Goal: Task Accomplishment & Management: Manage account settings

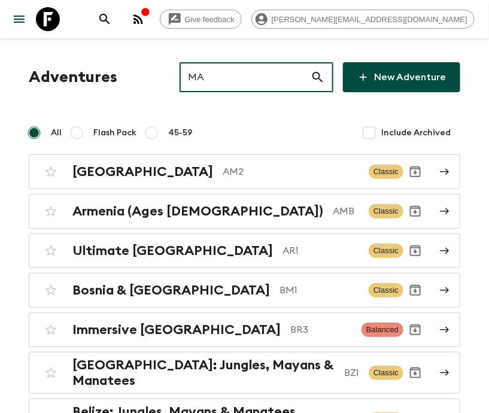
type input "MA2"
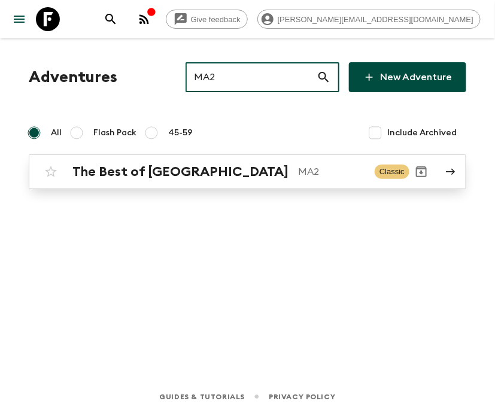
click at [298, 171] on p "MA2" at bounding box center [331, 172] width 67 height 14
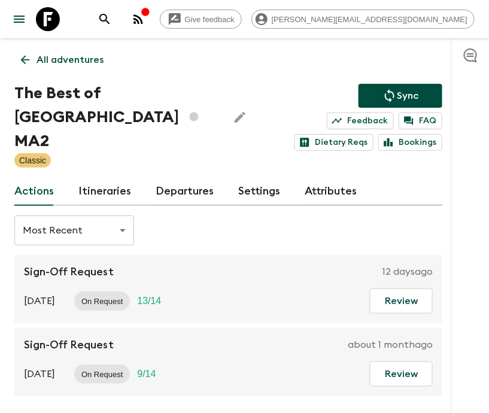
click at [181, 185] on link "Departures" at bounding box center [185, 191] width 59 height 29
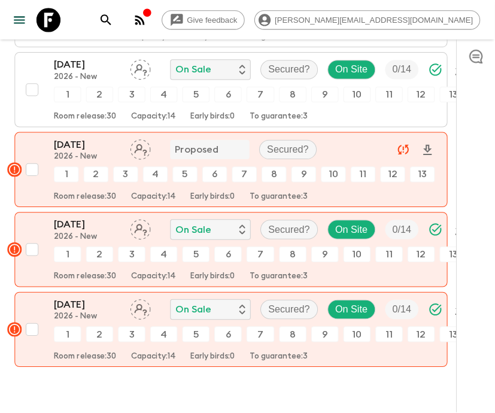
scroll to position [1908, 0]
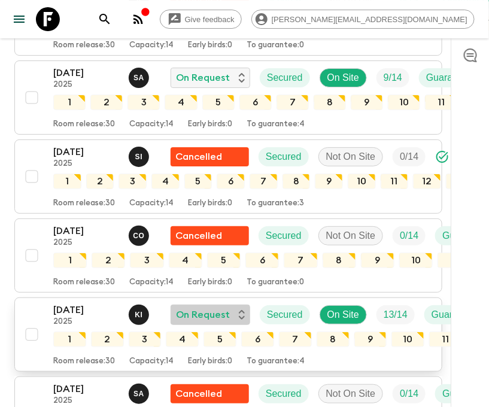
click at [228, 308] on p "On Request" at bounding box center [203, 315] width 54 height 14
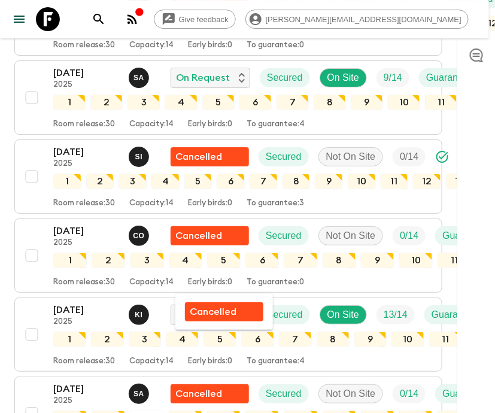
click at [84, 281] on div at bounding box center [247, 206] width 495 height 413
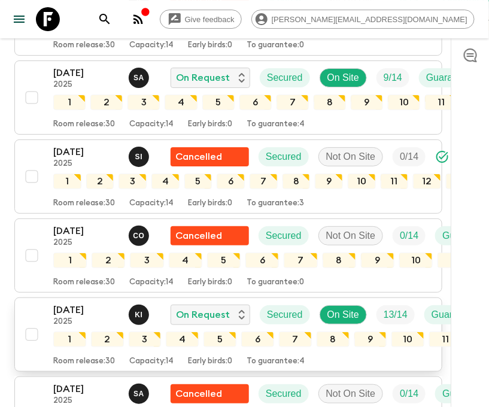
click at [138, 310] on p "K I" at bounding box center [139, 315] width 8 height 10
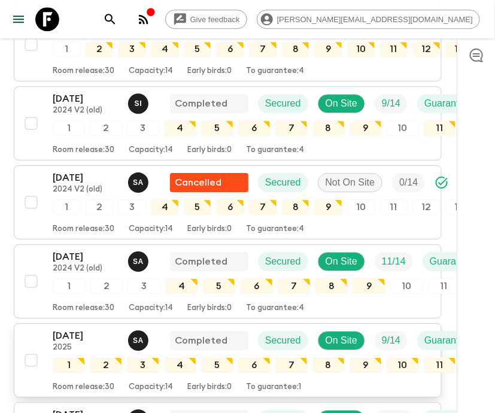
scroll to position [732, 1]
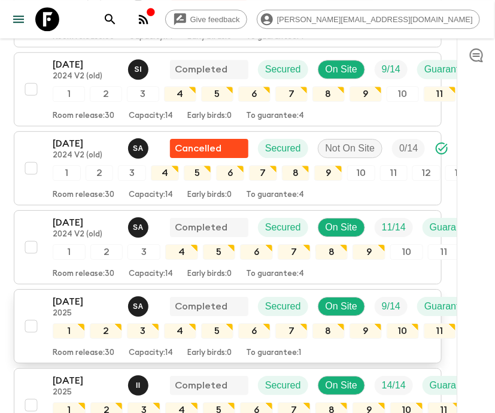
click at [75, 294] on p "[DATE]" at bounding box center [86, 301] width 66 height 14
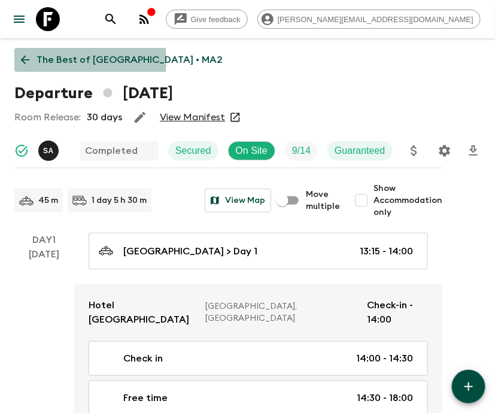
click at [26, 60] on icon at bounding box center [25, 59] width 13 height 13
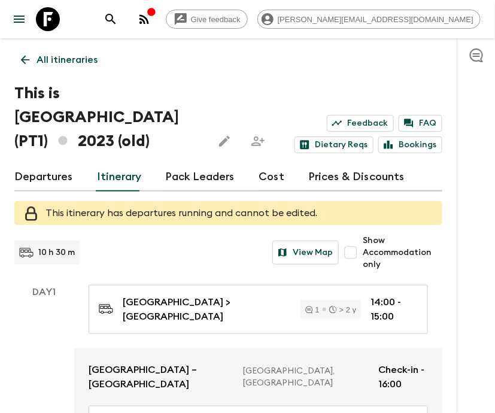
click at [118, 16] on icon "search adventures" at bounding box center [111, 19] width 14 height 14
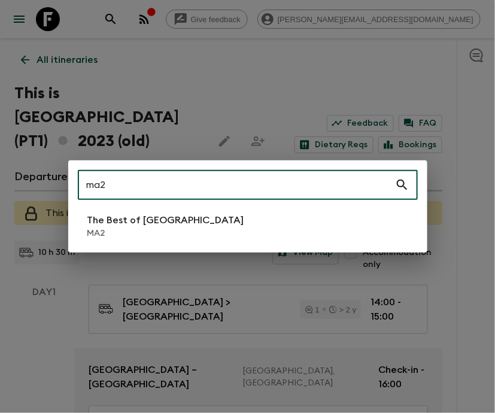
type input "ma2"
click at [180, 227] on li "The Best of [GEOGRAPHIC_DATA] MA2" at bounding box center [248, 226] width 340 height 34
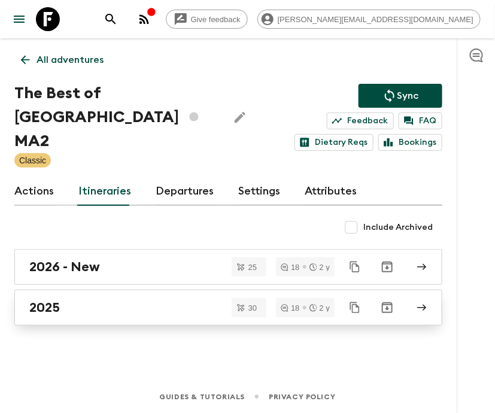
click at [107, 300] on div "2025" at bounding box center [216, 308] width 375 height 16
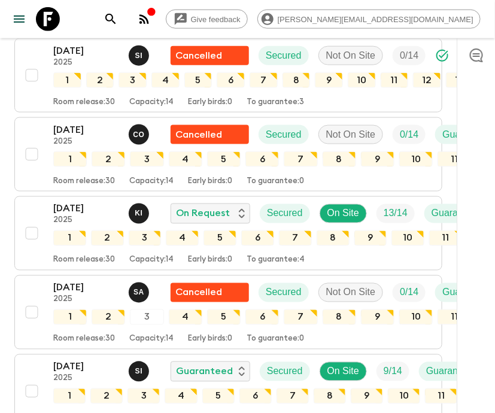
scroll to position [1291, 0]
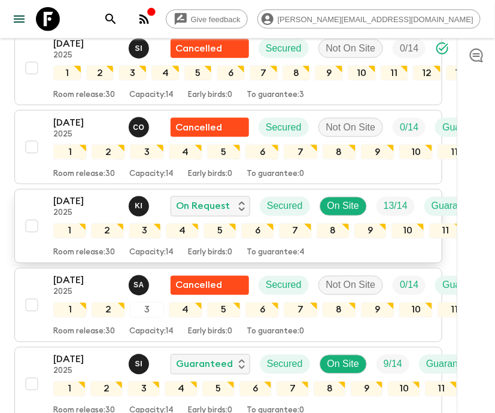
click at [105, 194] on p "[DATE]" at bounding box center [86, 201] width 66 height 14
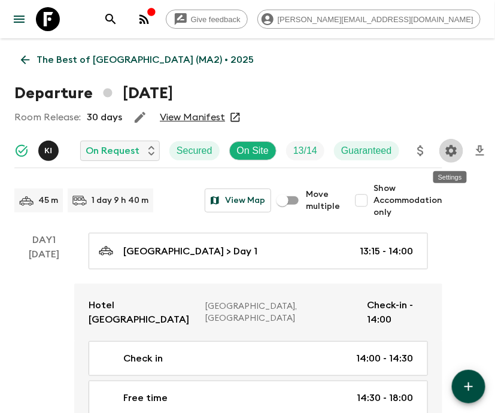
click at [449, 156] on icon "Settings" at bounding box center [450, 150] width 11 height 11
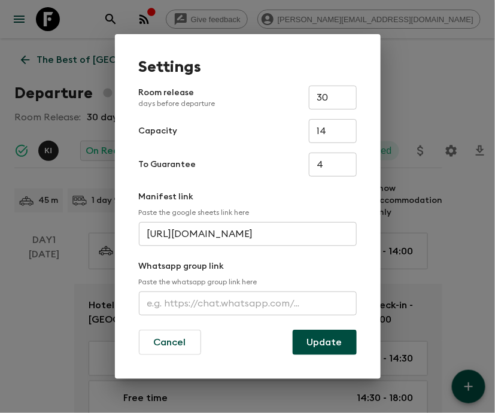
click at [256, 300] on input "text" at bounding box center [248, 303] width 218 height 24
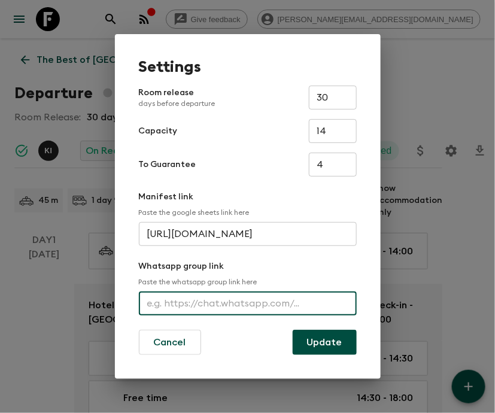
paste input "https://chat.whatsapp.com/FxYauTt5wcvKeFl6ULKo6T"
type input "https://chat.whatsapp.com/FxYauTt5wcvKeFl6ULKo6T"
click at [315, 352] on button "Update" at bounding box center [325, 342] width 64 height 25
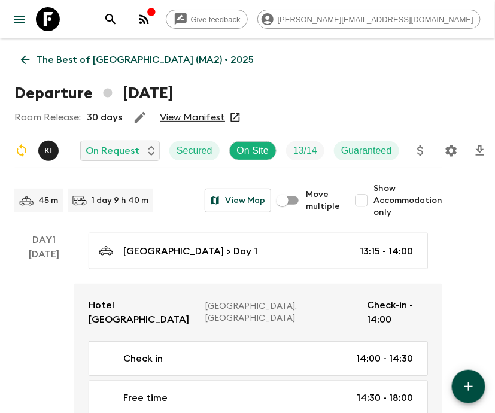
click at [118, 18] on icon "search adventures" at bounding box center [111, 19] width 14 height 14
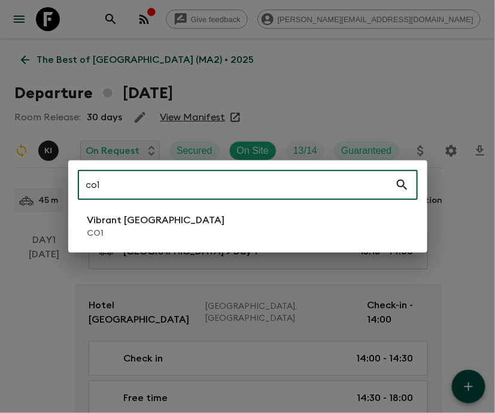
type input "co1"
click at [131, 216] on p "Vibrant [GEOGRAPHIC_DATA]" at bounding box center [156, 220] width 138 height 14
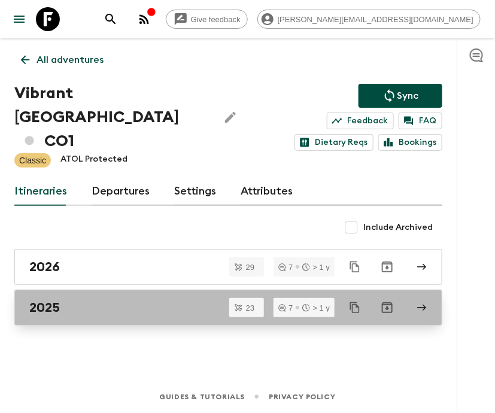
click at [130, 303] on div "2025" at bounding box center [216, 308] width 375 height 16
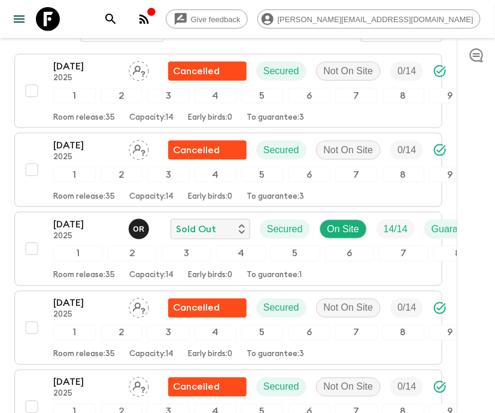
scroll to position [416, 0]
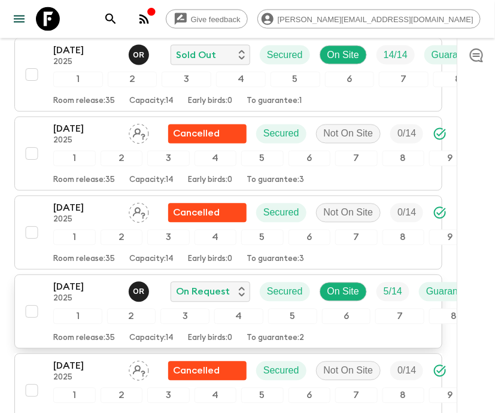
click at [105, 294] on p "2025" at bounding box center [86, 299] width 66 height 10
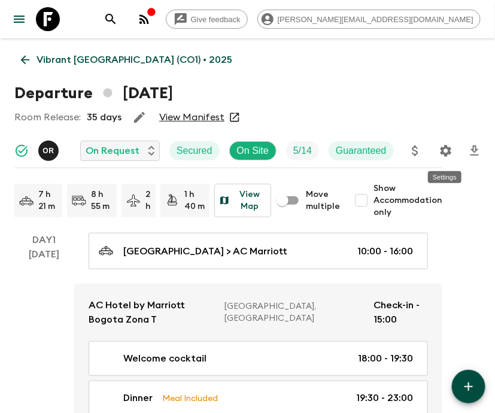
click at [445, 153] on icon "Settings" at bounding box center [446, 151] width 14 height 14
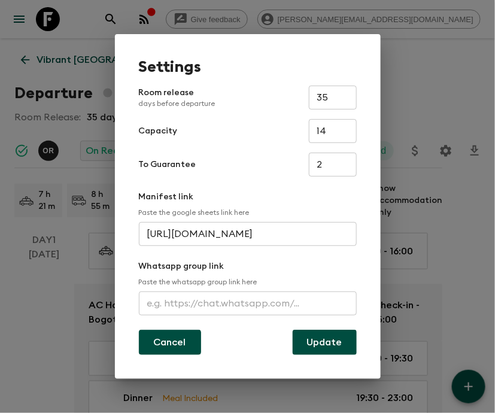
click at [153, 344] on button "Cancel" at bounding box center [170, 342] width 62 height 25
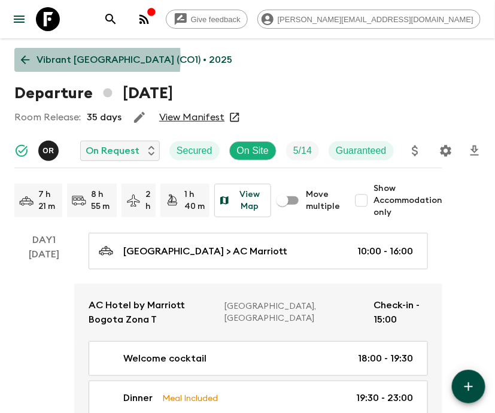
click at [57, 59] on p "Vibrant Colombia (CO1) • 2025" at bounding box center [135, 60] width 196 height 14
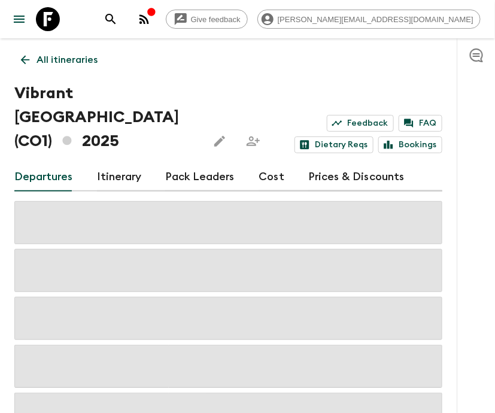
click at [115, 21] on icon "search adventures" at bounding box center [110, 19] width 10 height 10
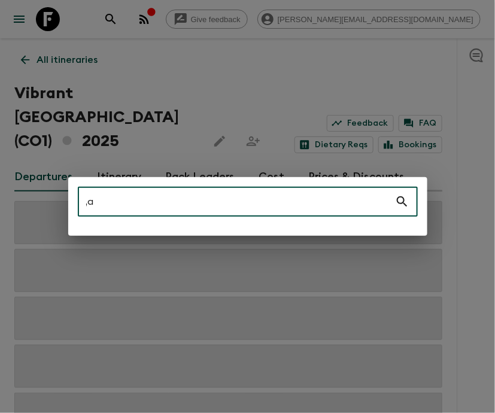
type input ","
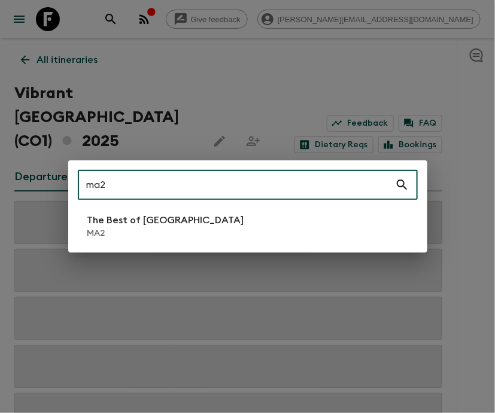
type input "ma2"
click at [138, 219] on p "The Best of [GEOGRAPHIC_DATA]" at bounding box center [165, 220] width 157 height 14
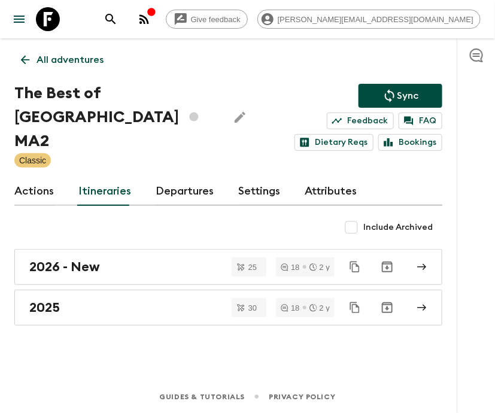
click at [69, 60] on p "All adventures" at bounding box center [70, 60] width 67 height 14
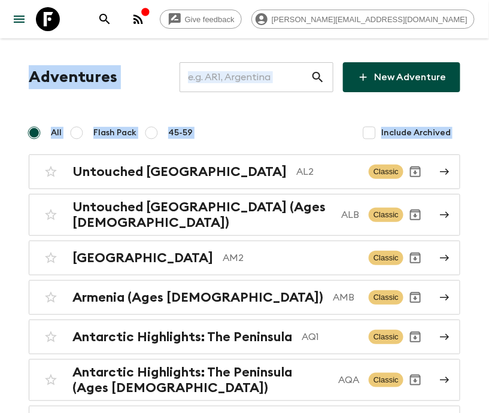
click at [245, 77] on input "text" at bounding box center [245, 77] width 131 height 34
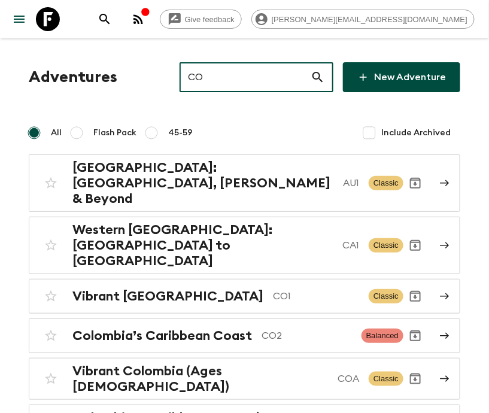
type input "CO1"
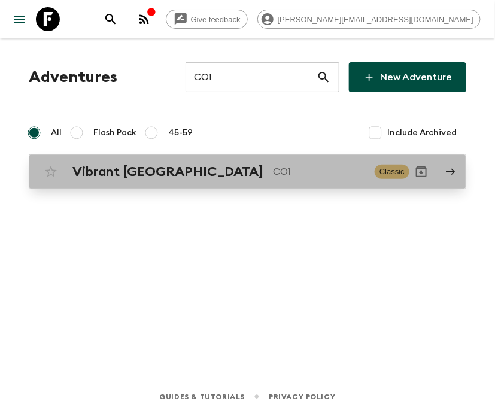
click at [273, 171] on p "CO1" at bounding box center [319, 172] width 92 height 14
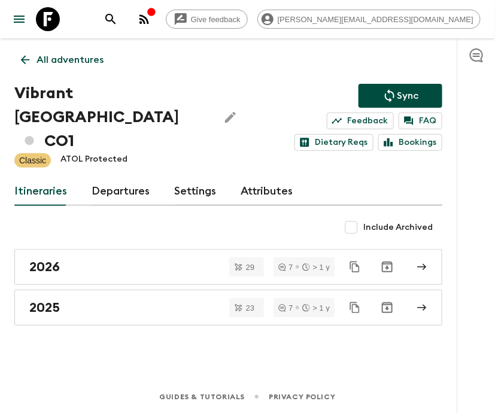
click at [118, 185] on link "Departures" at bounding box center [121, 191] width 59 height 29
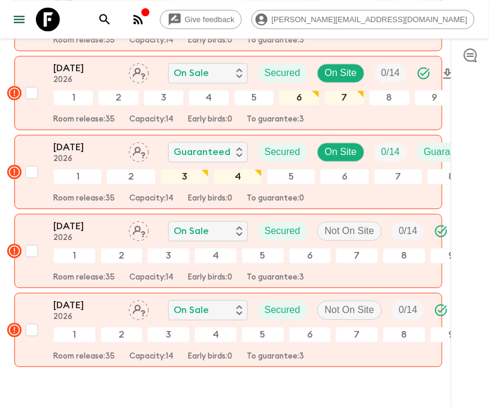
scroll to position [1752, 0]
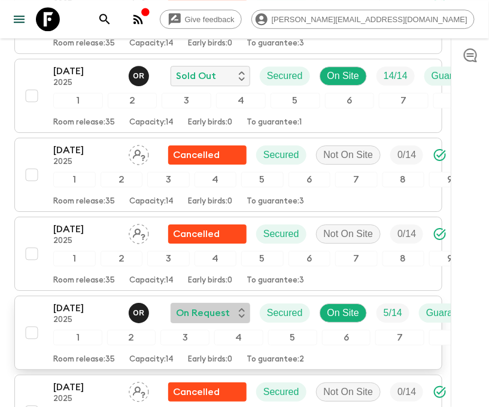
click at [228, 306] on p "On Request" at bounding box center [203, 313] width 54 height 14
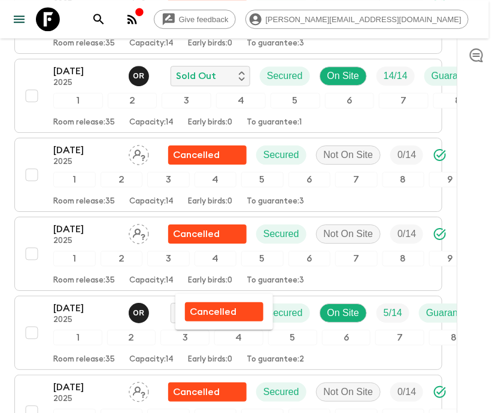
click at [78, 281] on div at bounding box center [247, 206] width 495 height 413
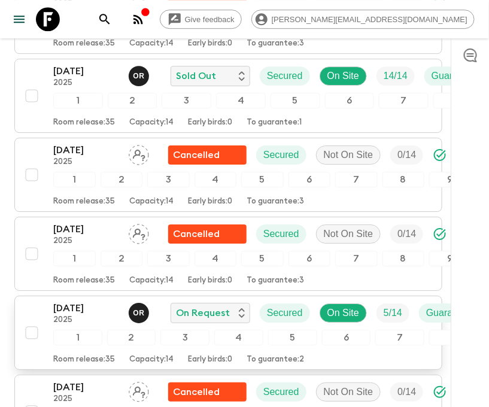
click at [78, 301] on p "[DATE]" at bounding box center [86, 308] width 66 height 14
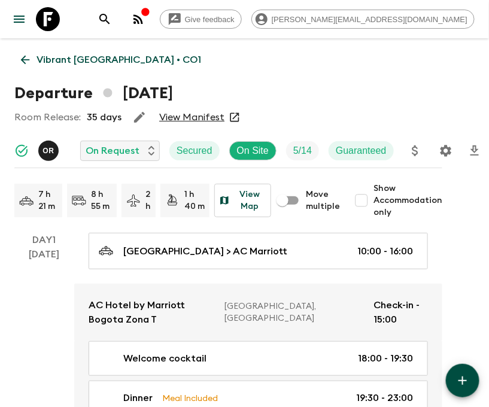
click at [443, 150] on icon "Settings" at bounding box center [446, 151] width 14 height 14
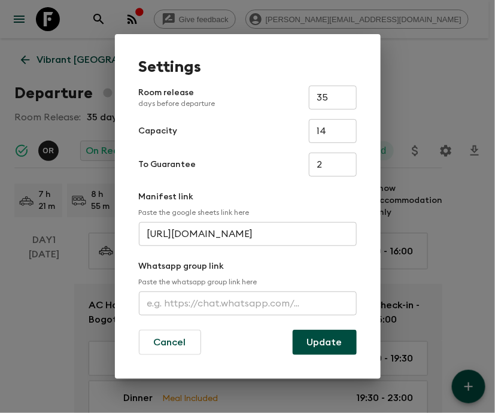
click at [248, 304] on input "text" at bounding box center [248, 303] width 218 height 24
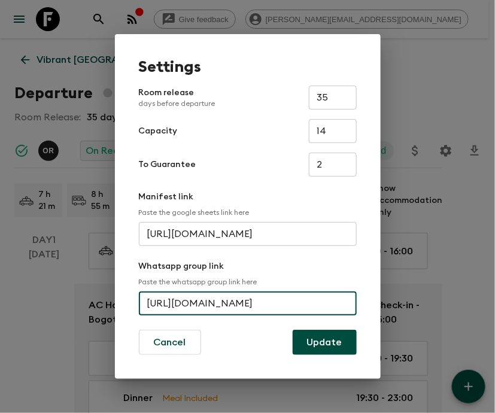
scroll to position [0, 56]
type input "https://chat.whatsapp.com/CEVQtd0V7ePBQjSaerUumX"
click at [325, 342] on button "Update" at bounding box center [325, 342] width 64 height 25
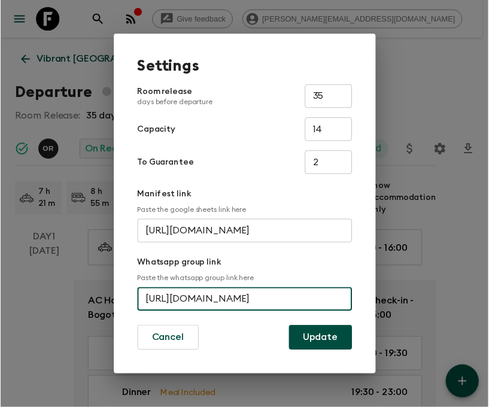
scroll to position [0, 0]
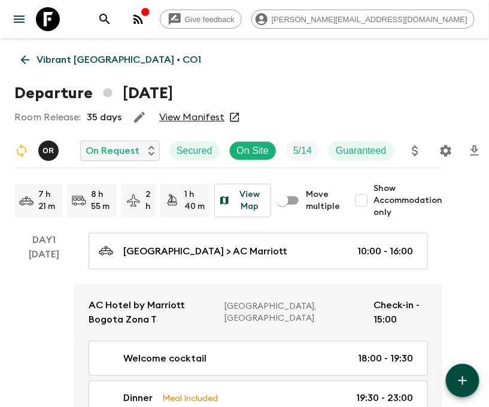
click at [47, 19] on icon at bounding box center [48, 19] width 24 height 24
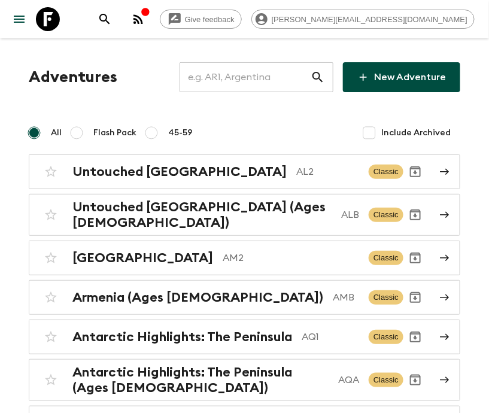
click at [264, 77] on input "text" at bounding box center [245, 77] width 131 height 34
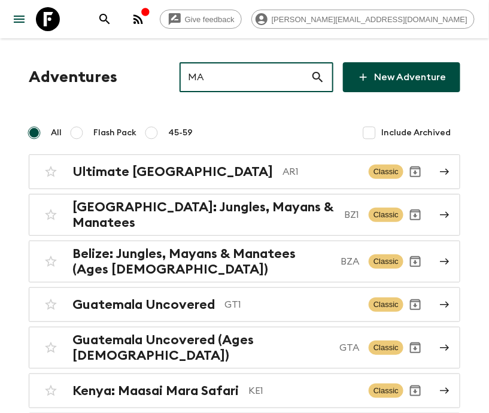
type input "MA2"
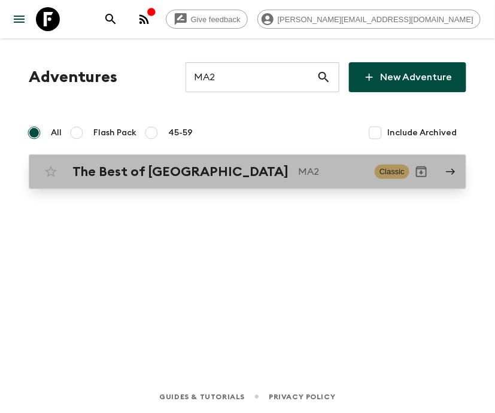
click at [298, 171] on p "MA2" at bounding box center [331, 172] width 67 height 14
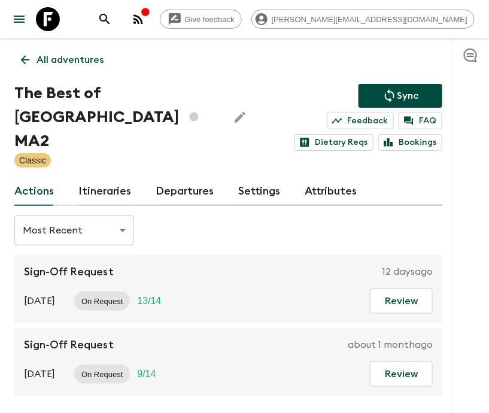
click at [181, 185] on link "Departures" at bounding box center [185, 191] width 59 height 29
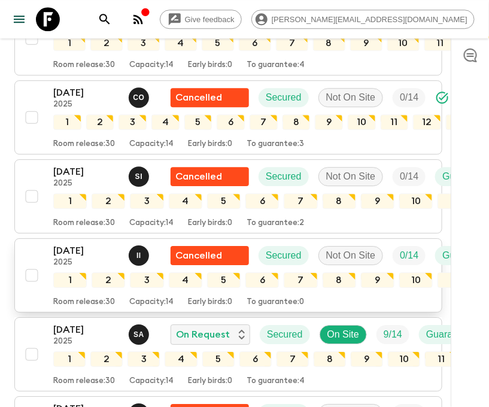
scroll to position [1867, 0]
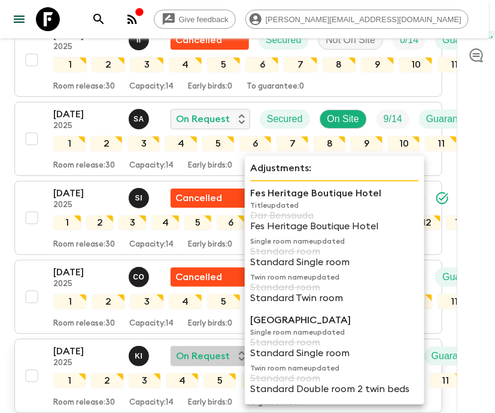
click at [228, 349] on p "On Request" at bounding box center [203, 356] width 54 height 14
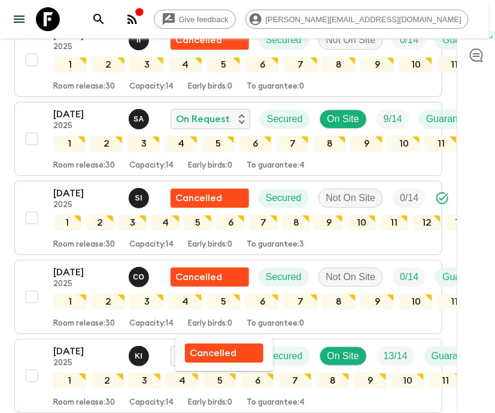
click at [78, 328] on div at bounding box center [247, 206] width 495 height 413
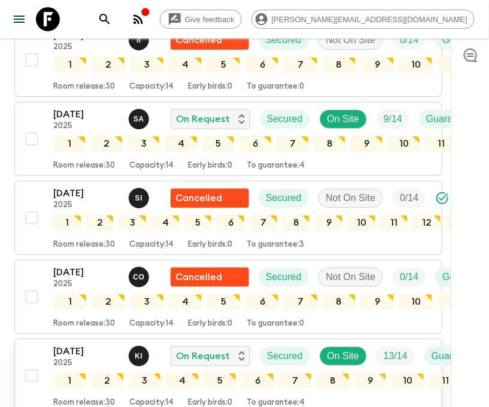
click at [78, 344] on p "[DATE]" at bounding box center [86, 351] width 66 height 14
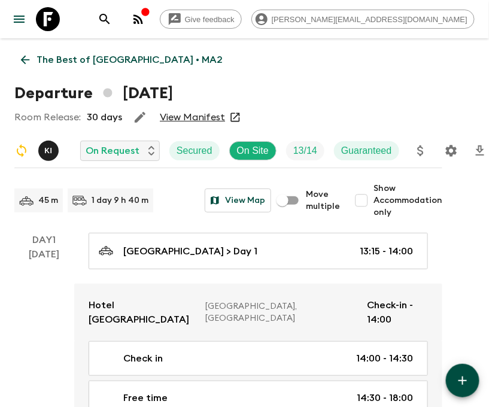
click at [449, 150] on icon "Settings" at bounding box center [451, 151] width 14 height 14
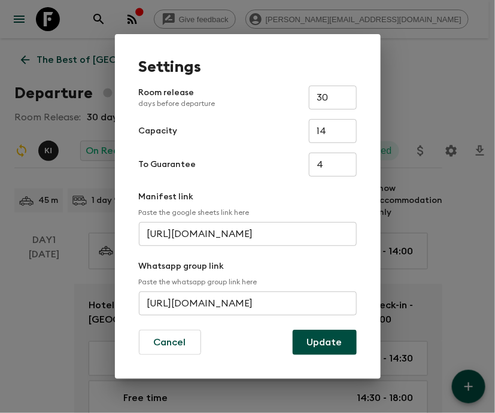
click at [248, 304] on input "https://chat.whatsapp.com/FxYauTt5wcvKeFl6ULKo6T" at bounding box center [248, 303] width 218 height 24
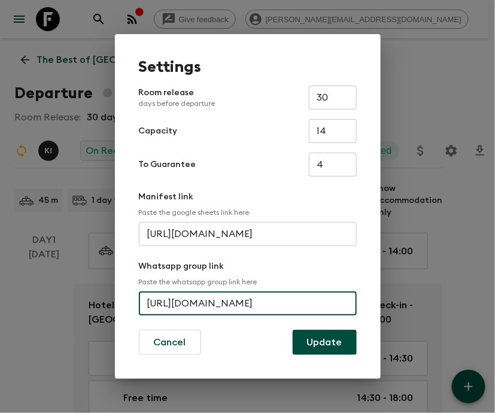
scroll to position [0, 45]
type input "https://chat.whatsapp.com/HQF3xSvAaXJJo7jBZQekI1"
click at [325, 342] on button "Update" at bounding box center [325, 342] width 64 height 25
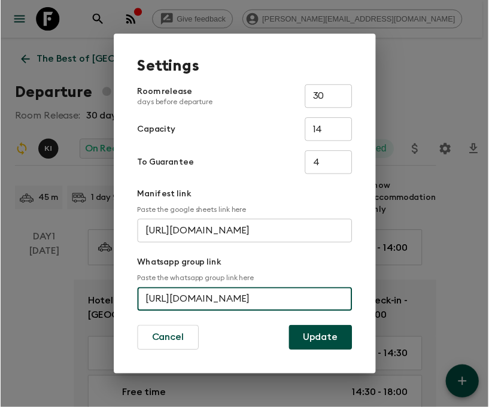
scroll to position [0, 0]
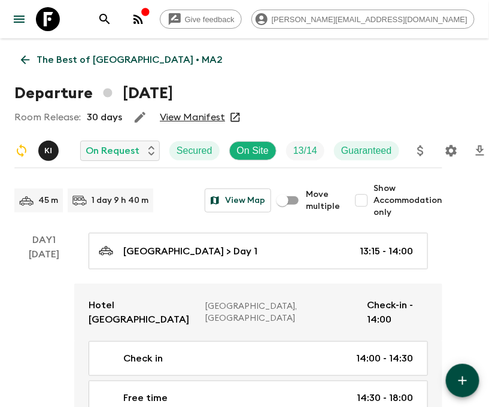
click at [112, 19] on icon "search adventures" at bounding box center [105, 19] width 14 height 14
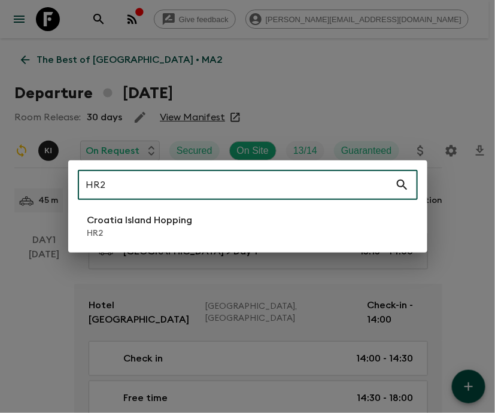
type input "HR2"
click at [248, 227] on li "Croatia Island Hopping HR2" at bounding box center [248, 226] width 340 height 34
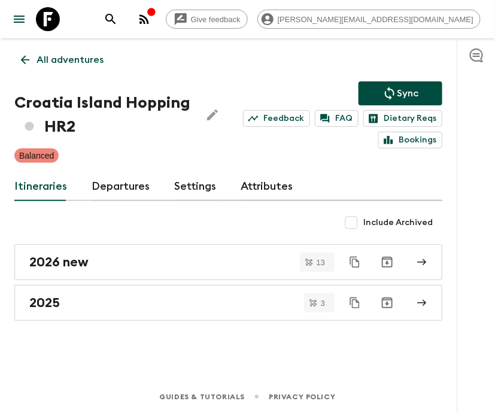
click at [118, 185] on link "Departures" at bounding box center [121, 186] width 59 height 29
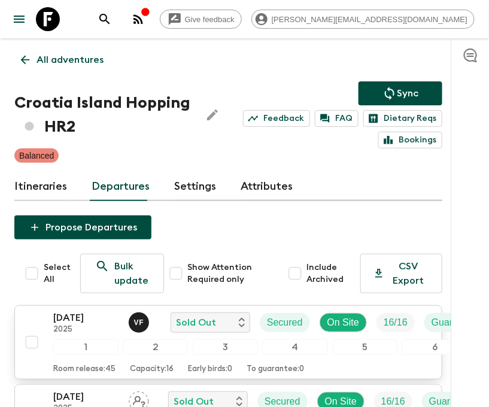
scroll to position [215, 0]
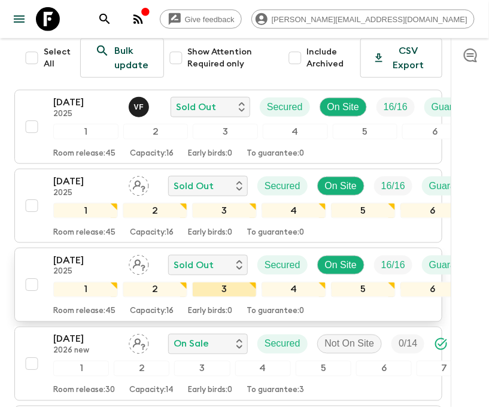
click at [228, 282] on div "3" at bounding box center [224, 290] width 65 height 16
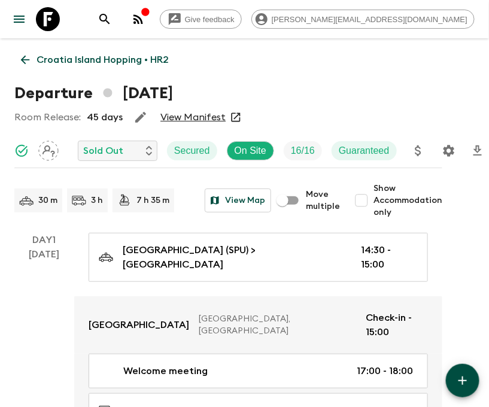
click at [448, 150] on icon "Settings" at bounding box center [449, 151] width 14 height 14
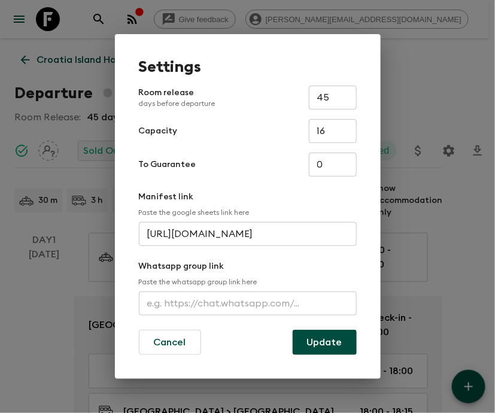
click at [248, 304] on input "text" at bounding box center [248, 303] width 218 height 24
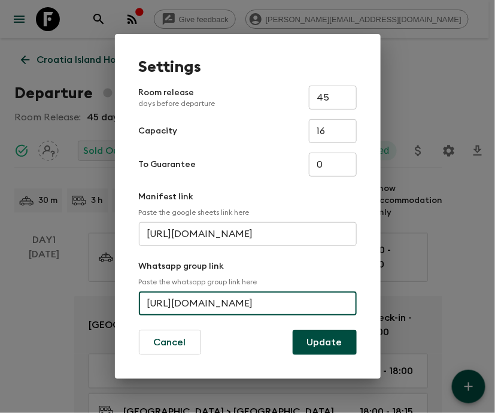
scroll to position [0, 45]
type input "https://chat.whatsapp.com/EWxddkBJoyKA3qLNSccK"
click at [325, 342] on button "Update" at bounding box center [325, 342] width 64 height 25
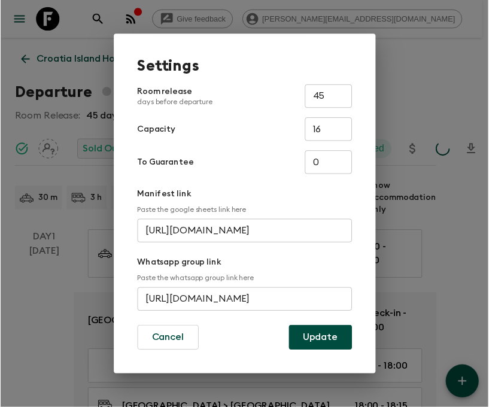
scroll to position [0, 0]
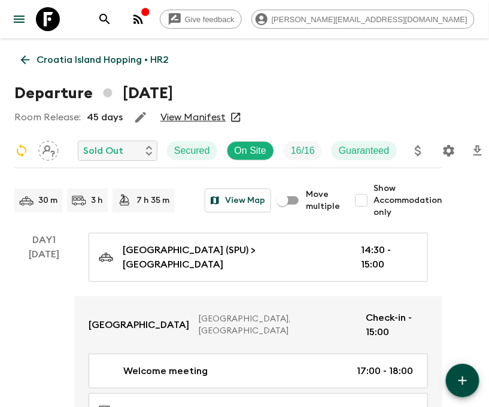
click at [26, 60] on icon at bounding box center [25, 60] width 9 height 9
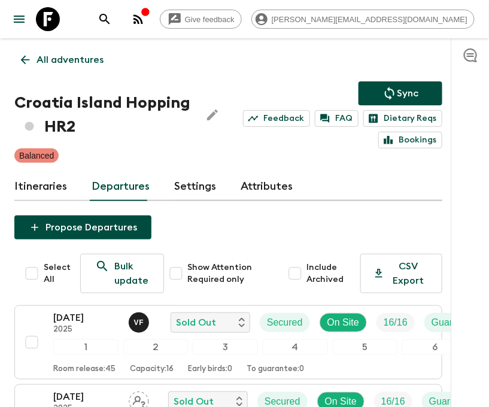
click at [69, 60] on p "All adventures" at bounding box center [70, 60] width 67 height 14
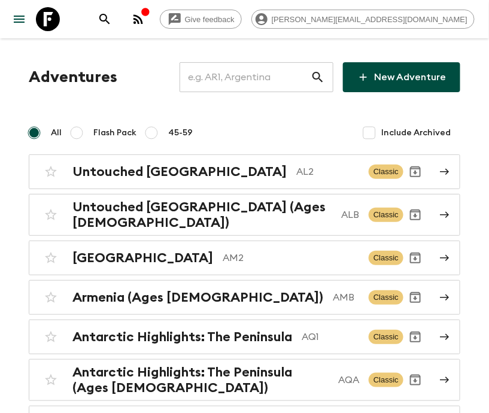
click at [265, 77] on input "text" at bounding box center [245, 77] width 131 height 34
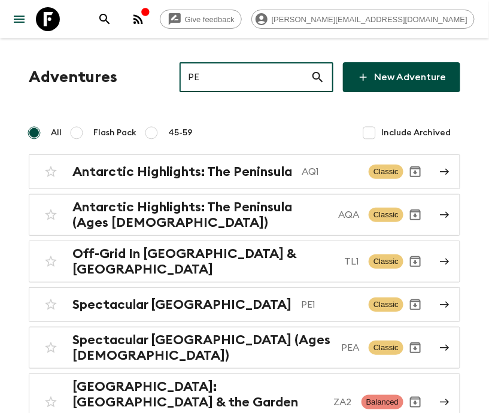
type input "PE1"
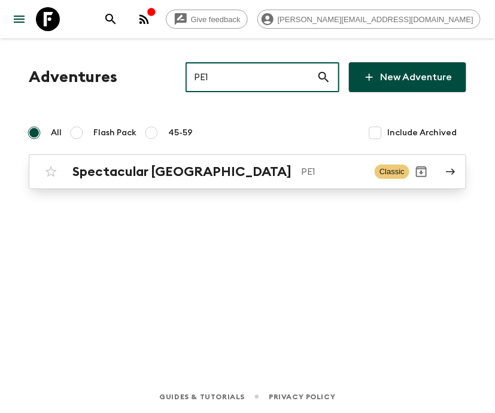
click at [301, 171] on p "PE1" at bounding box center [333, 172] width 64 height 14
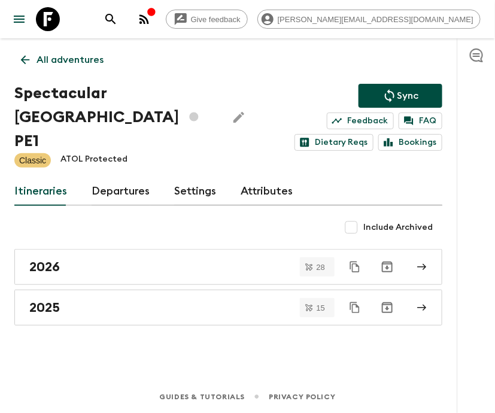
click at [118, 185] on link "Departures" at bounding box center [121, 191] width 59 height 29
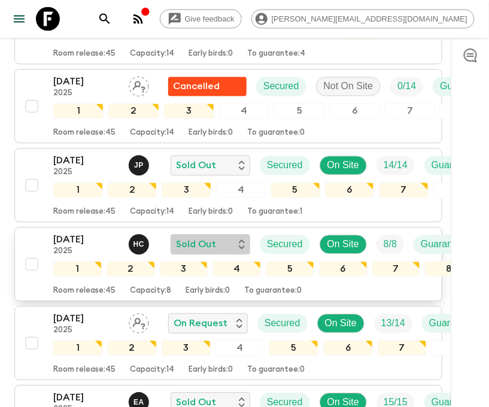
scroll to position [646, 0]
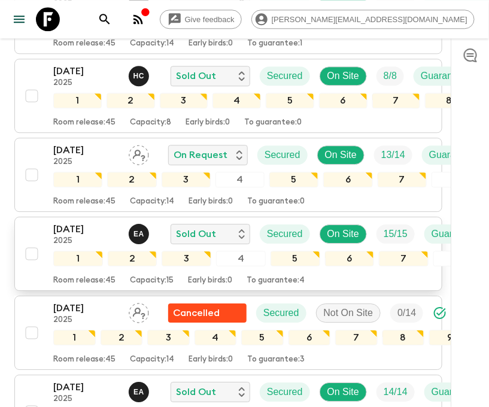
click at [228, 251] on div "4" at bounding box center [241, 259] width 50 height 16
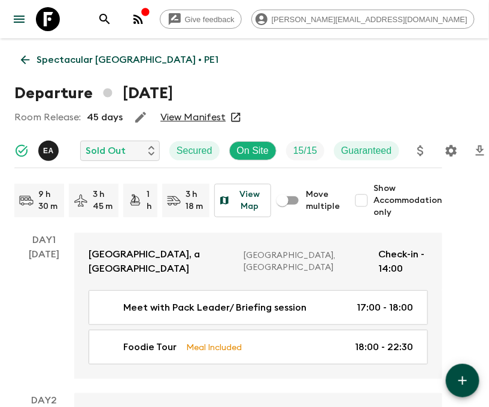
click at [449, 150] on icon "Settings" at bounding box center [451, 151] width 14 height 14
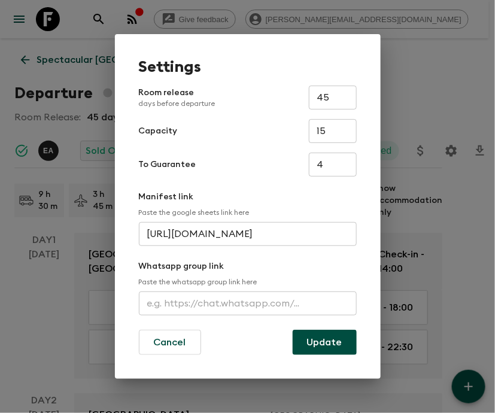
click at [248, 304] on input "text" at bounding box center [248, 303] width 218 height 24
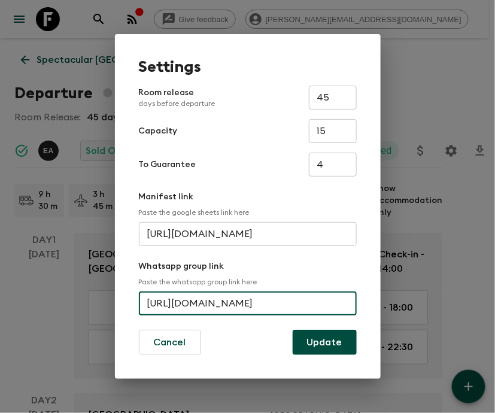
scroll to position [0, 42]
type input "https://chat.whatsapp.com/KdAXJlFGHq5SlUTgTu0La"
click at [325, 342] on button "Update" at bounding box center [325, 342] width 64 height 25
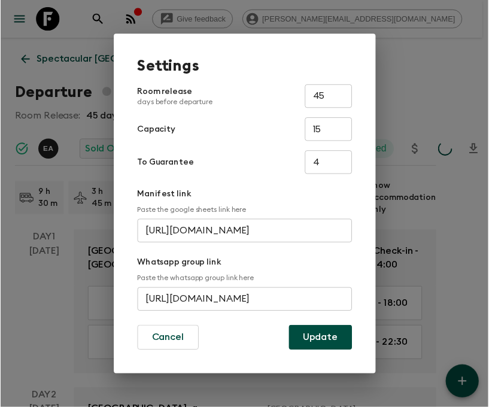
scroll to position [0, 0]
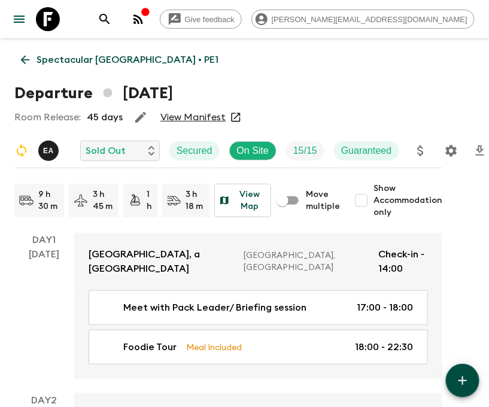
click at [26, 60] on icon at bounding box center [25, 60] width 9 height 9
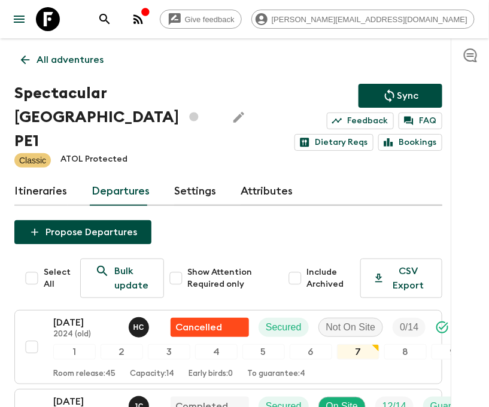
click at [69, 60] on p "All adventures" at bounding box center [70, 60] width 67 height 14
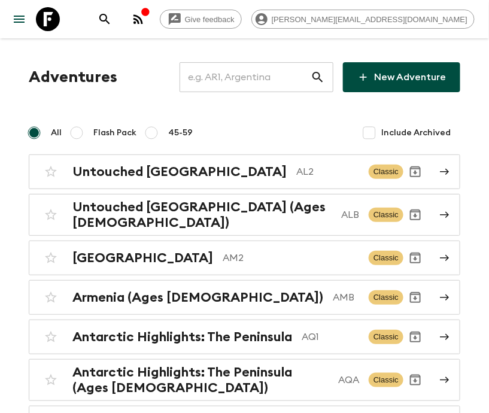
click at [265, 77] on input "text" at bounding box center [245, 77] width 131 height 34
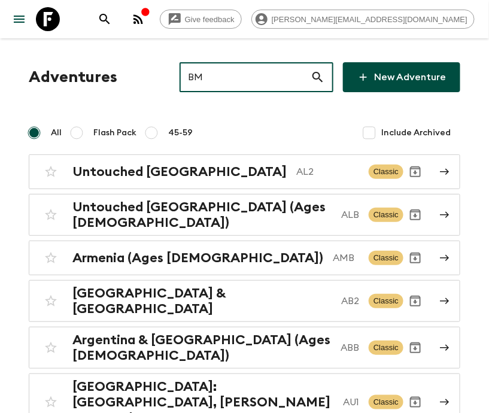
type input "BM1"
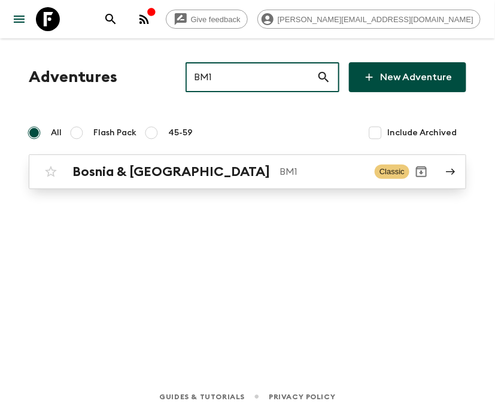
click at [279, 171] on p "BM1" at bounding box center [322, 172] width 86 height 14
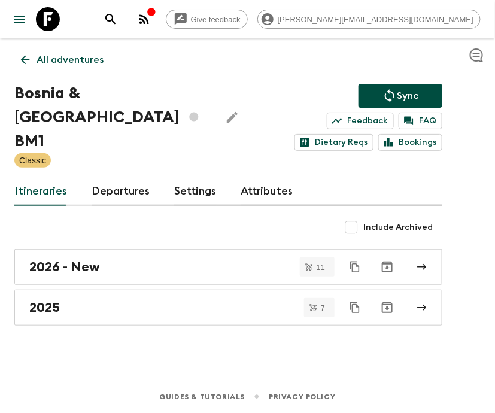
click at [118, 185] on link "Departures" at bounding box center [121, 191] width 59 height 29
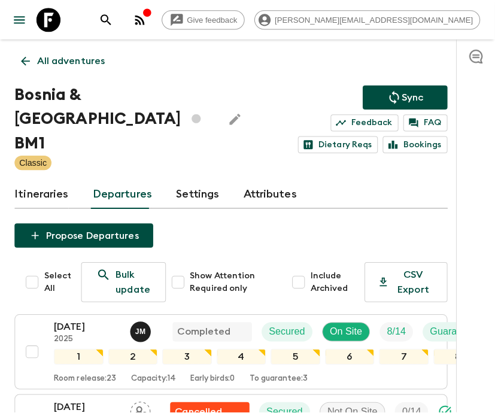
scroll to position [215, 0]
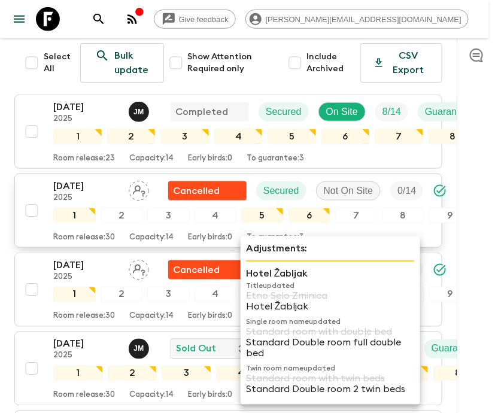
click at [121, 179] on div "18 Jul 2025 2025 Cancelled Secured Not On Site 0 / 14" at bounding box center [242, 191] width 379 height 24
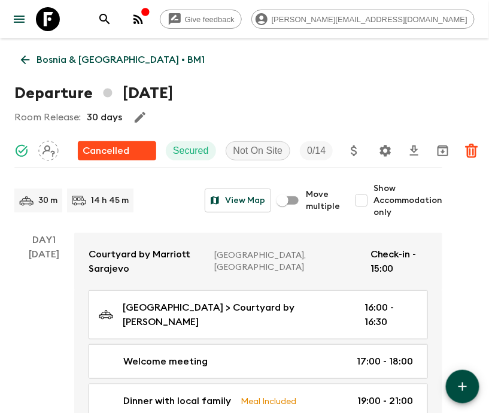
click at [26, 60] on icon at bounding box center [25, 60] width 9 height 9
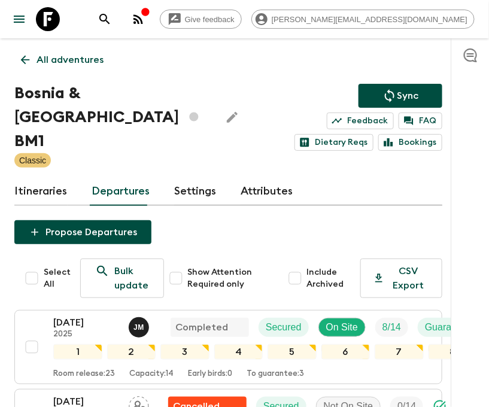
click at [118, 185] on link "Departures" at bounding box center [121, 191] width 59 height 29
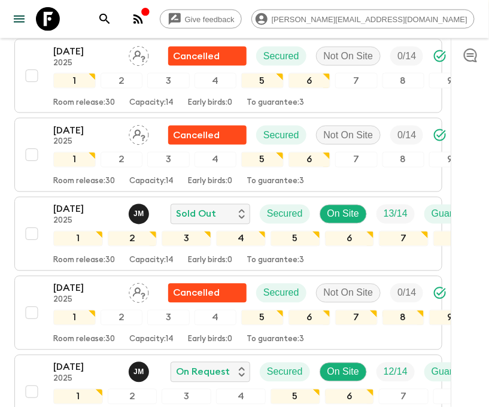
scroll to position [359, 0]
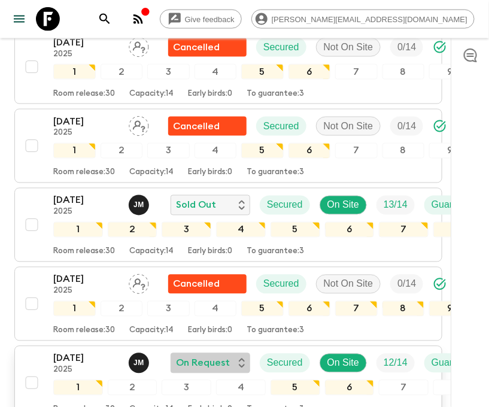
click at [228, 356] on p "On Request" at bounding box center [203, 363] width 54 height 14
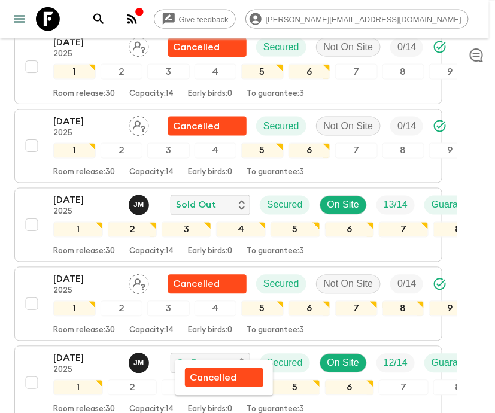
click at [86, 352] on div at bounding box center [247, 206] width 495 height 413
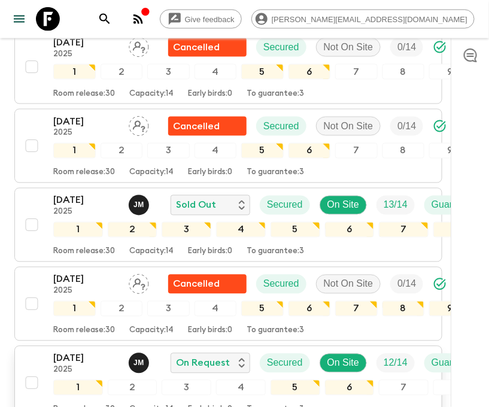
click at [32, 352] on div "12 Sep 2025 2025 J M On Request Secured On Site 12 / 14 Guaranteed 1 2 3 4 5 6 …" at bounding box center [225, 382] width 410 height 63
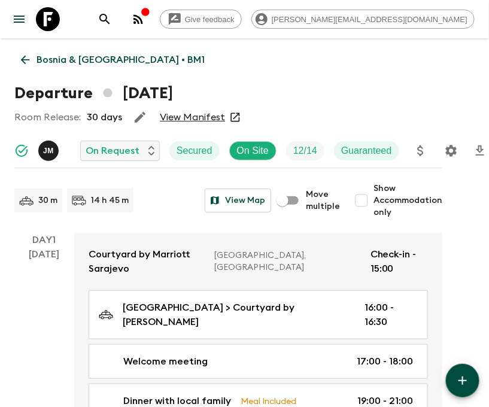
click at [449, 150] on icon "Settings" at bounding box center [451, 151] width 14 height 14
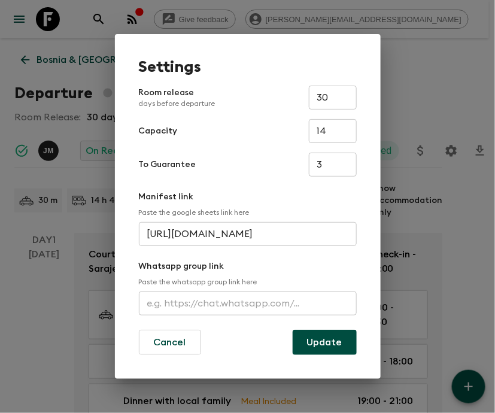
click at [248, 304] on input "text" at bounding box center [248, 303] width 218 height 24
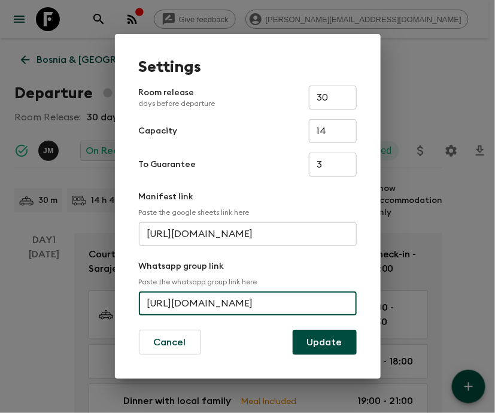
scroll to position [0, 44]
type input "https://chat.whatsapp.com/BKCpzZyXh6zTAf5G8dRyP"
click at [325, 342] on button "Update" at bounding box center [325, 342] width 64 height 25
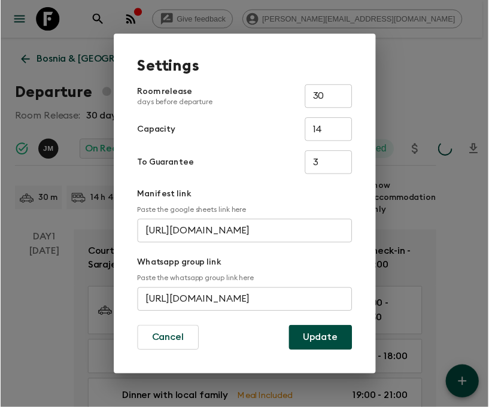
scroll to position [0, 0]
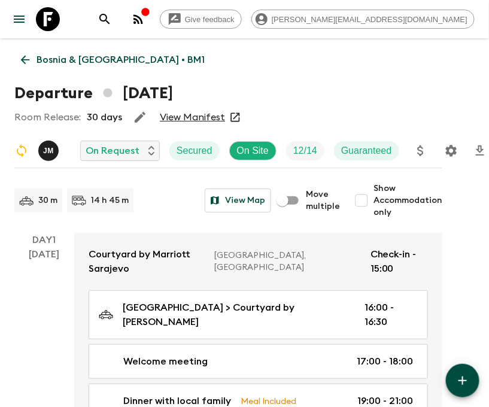
click at [47, 19] on icon at bounding box center [48, 19] width 24 height 24
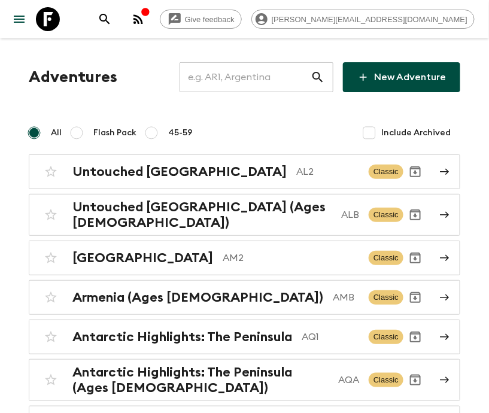
click at [265, 77] on input "text" at bounding box center [245, 77] width 131 height 34
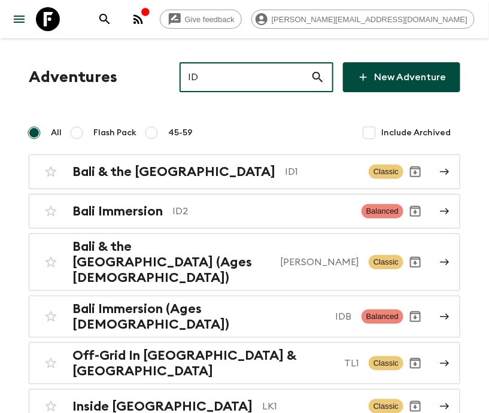
type input "ID2"
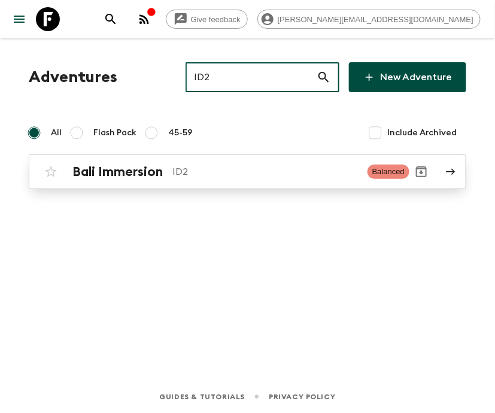
click at [248, 171] on p "ID2" at bounding box center [265, 172] width 186 height 14
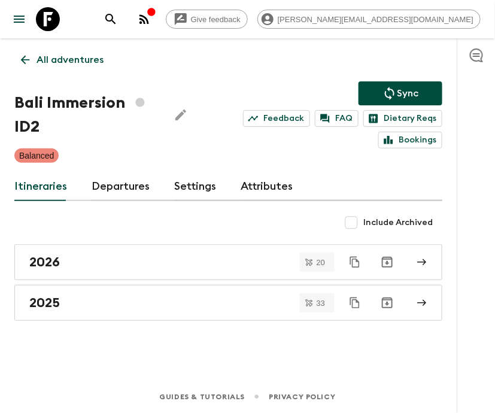
click at [118, 185] on link "Departures" at bounding box center [121, 186] width 59 height 29
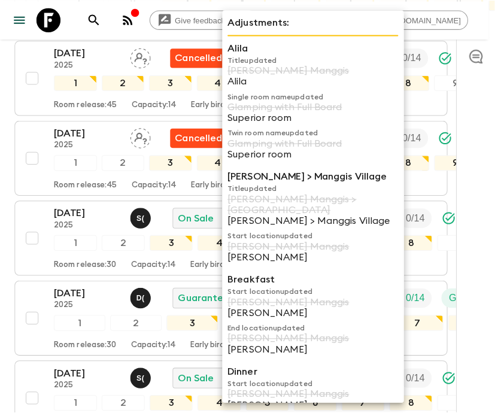
scroll to position [4125, 0]
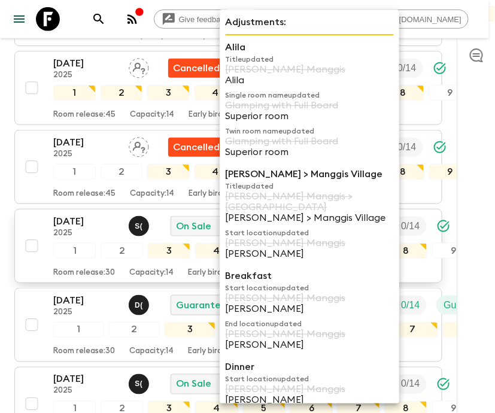
click at [121, 214] on div "31 Oct 2025 2025 S ( On Sale Secured Not On Site 0 / 14" at bounding box center [244, 226] width 383 height 24
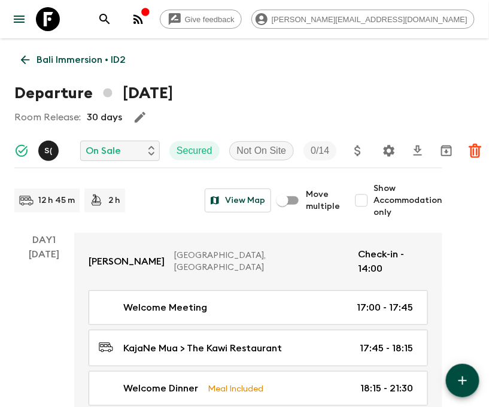
click at [81, 60] on p "Bali Immersion • ID2" at bounding box center [81, 60] width 89 height 14
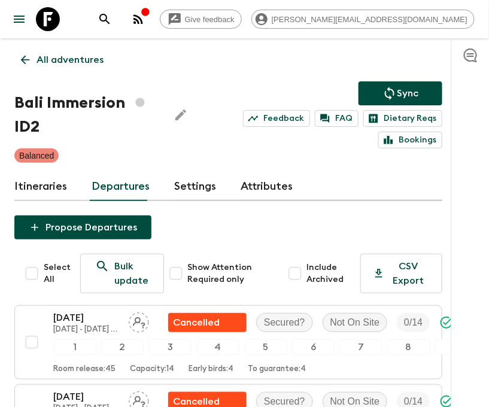
scroll to position [3392, 0]
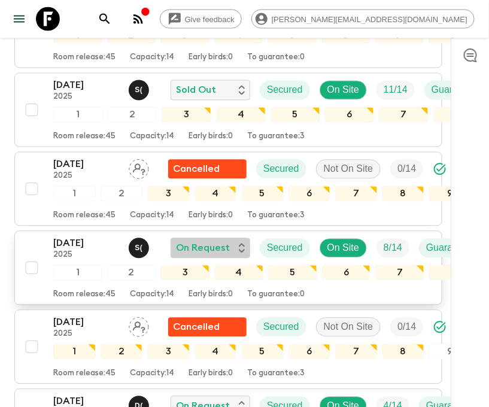
click at [228, 241] on p "On Request" at bounding box center [203, 248] width 54 height 14
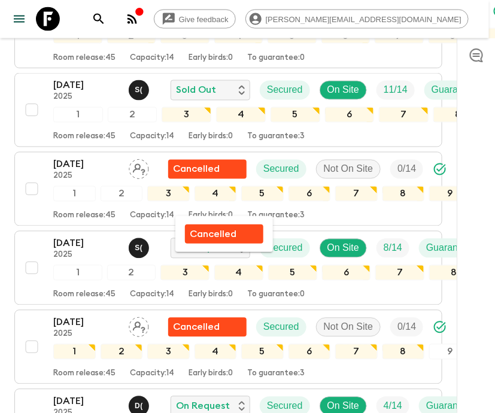
click at [78, 209] on div at bounding box center [247, 206] width 495 height 413
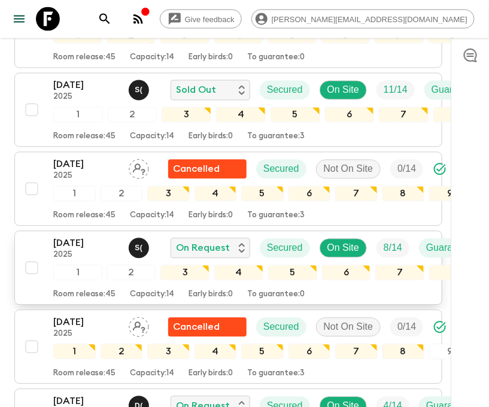
click at [78, 236] on p "12 Sep 2025" at bounding box center [86, 243] width 66 height 14
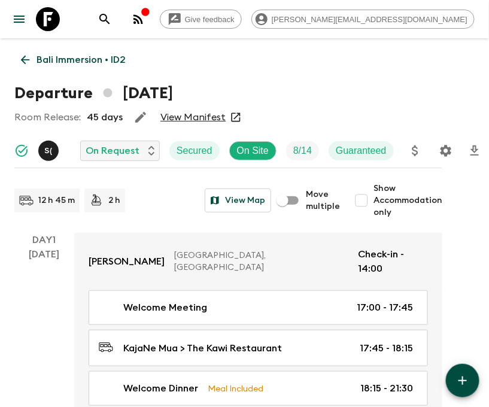
click at [445, 150] on icon "Settings" at bounding box center [446, 151] width 14 height 14
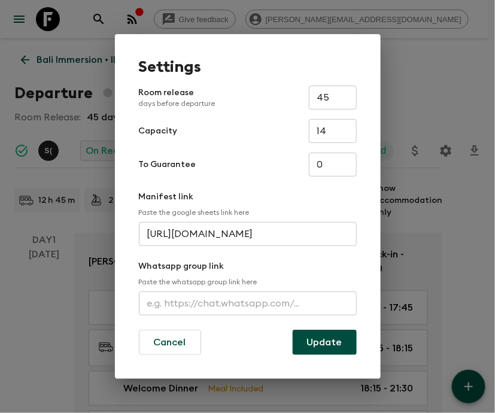
click at [248, 304] on input "text" at bounding box center [248, 303] width 218 height 24
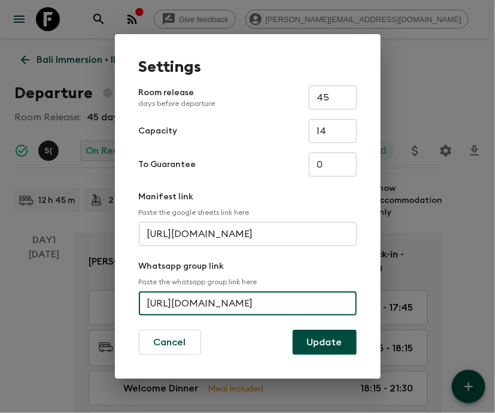
scroll to position [0, 52]
type input "https://chat.whatsapp.com/BTyWfGQQLYd6j3D5K6JzP9"
click at [325, 342] on button "Update" at bounding box center [325, 342] width 64 height 25
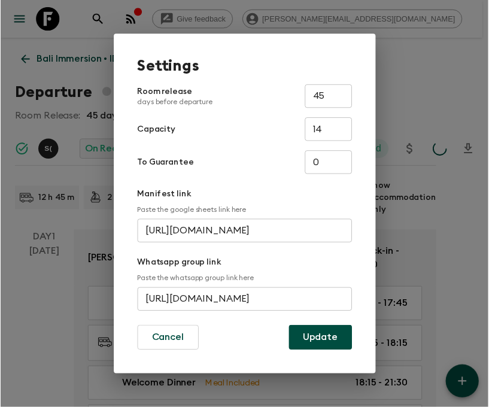
scroll to position [0, 0]
